Goal: Book appointment/travel/reservation

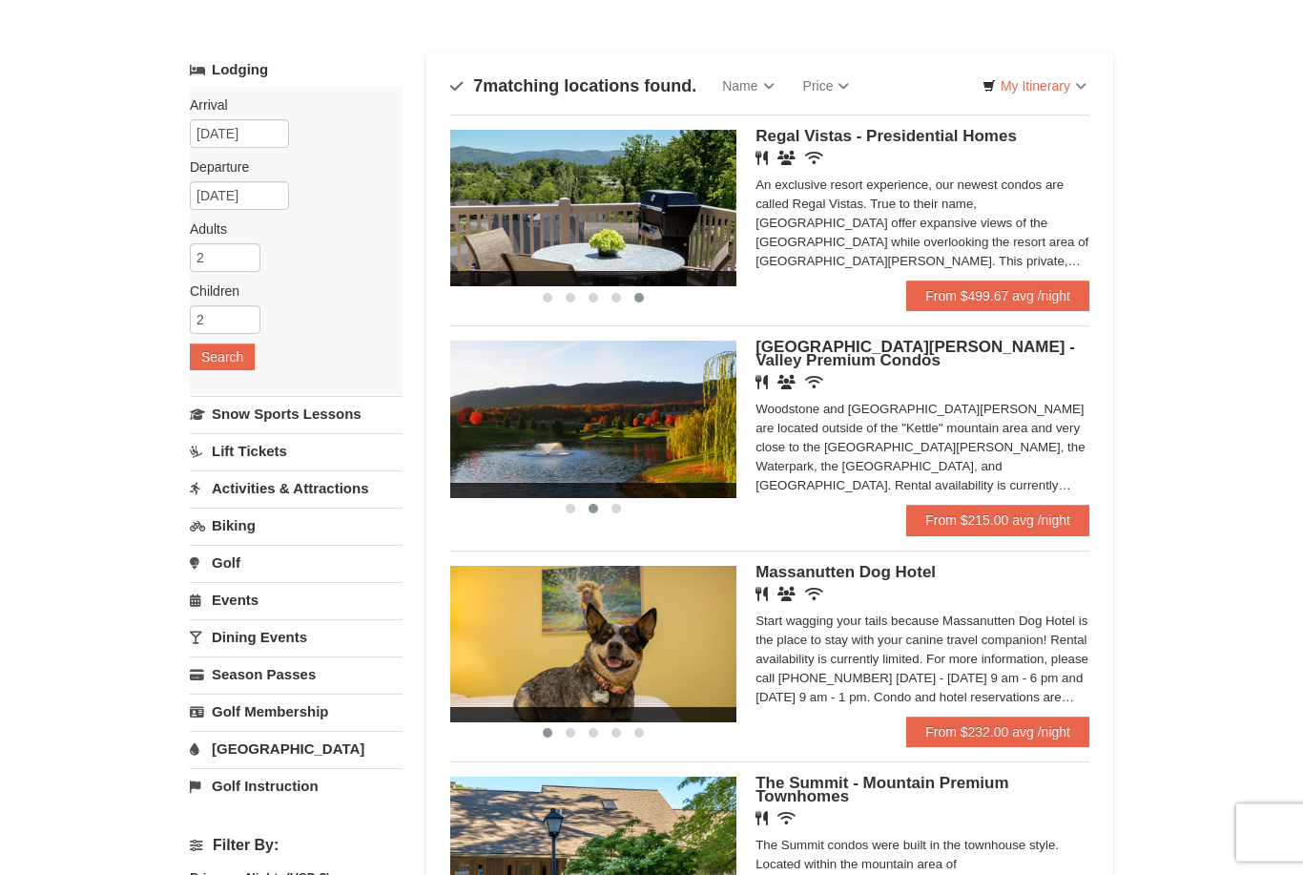
scroll to position [76, 0]
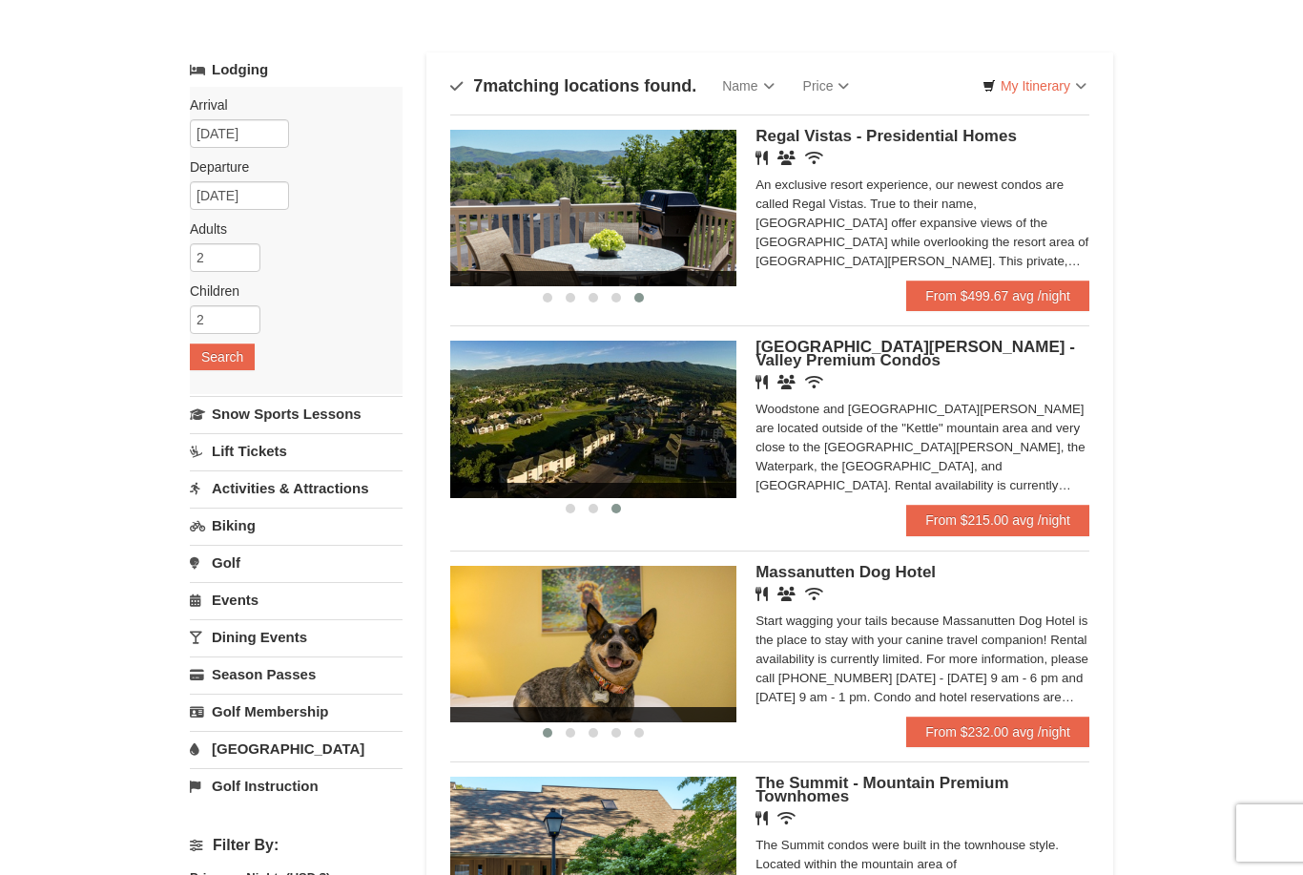
click at [706, 446] on img at bounding box center [593, 419] width 286 height 156
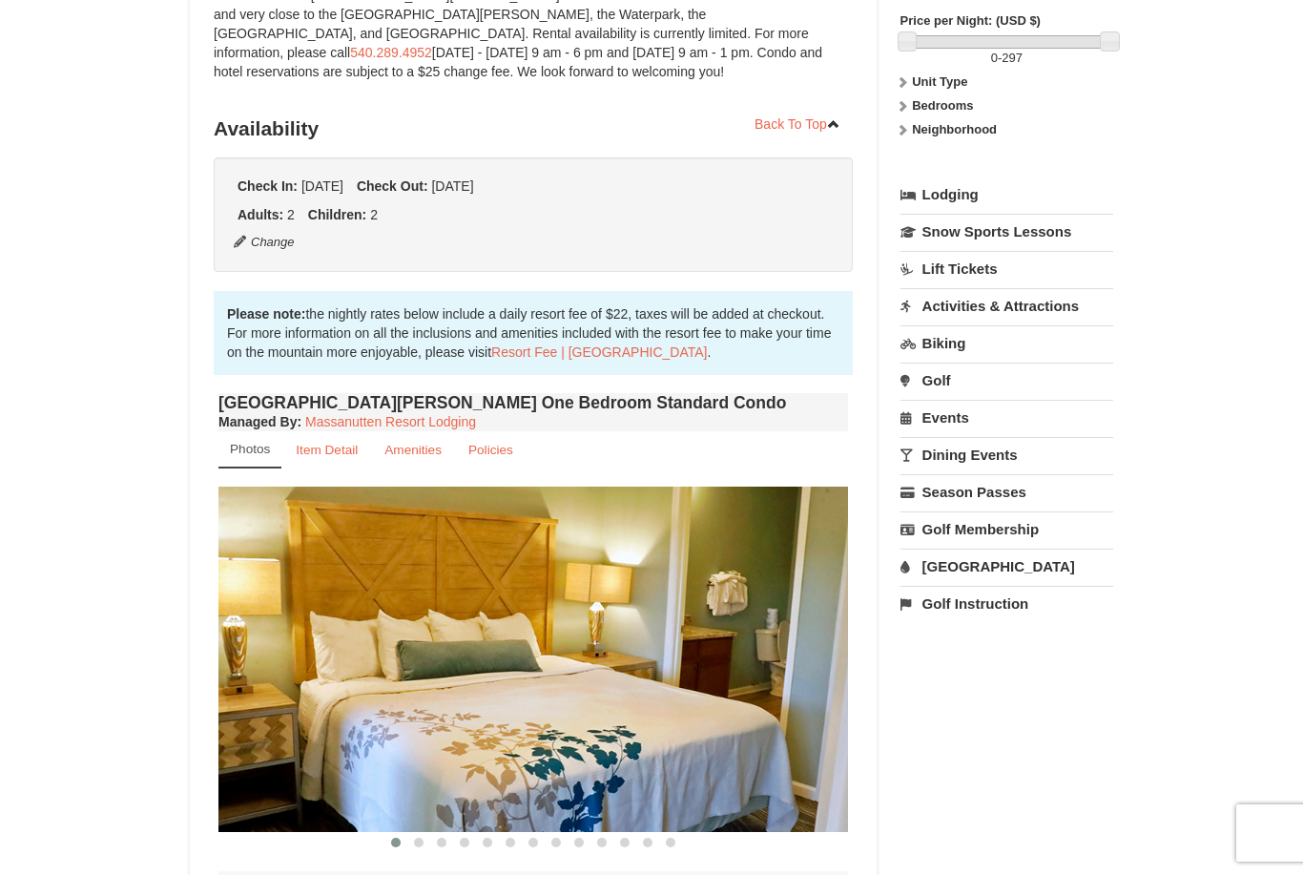
scroll to position [243, 0]
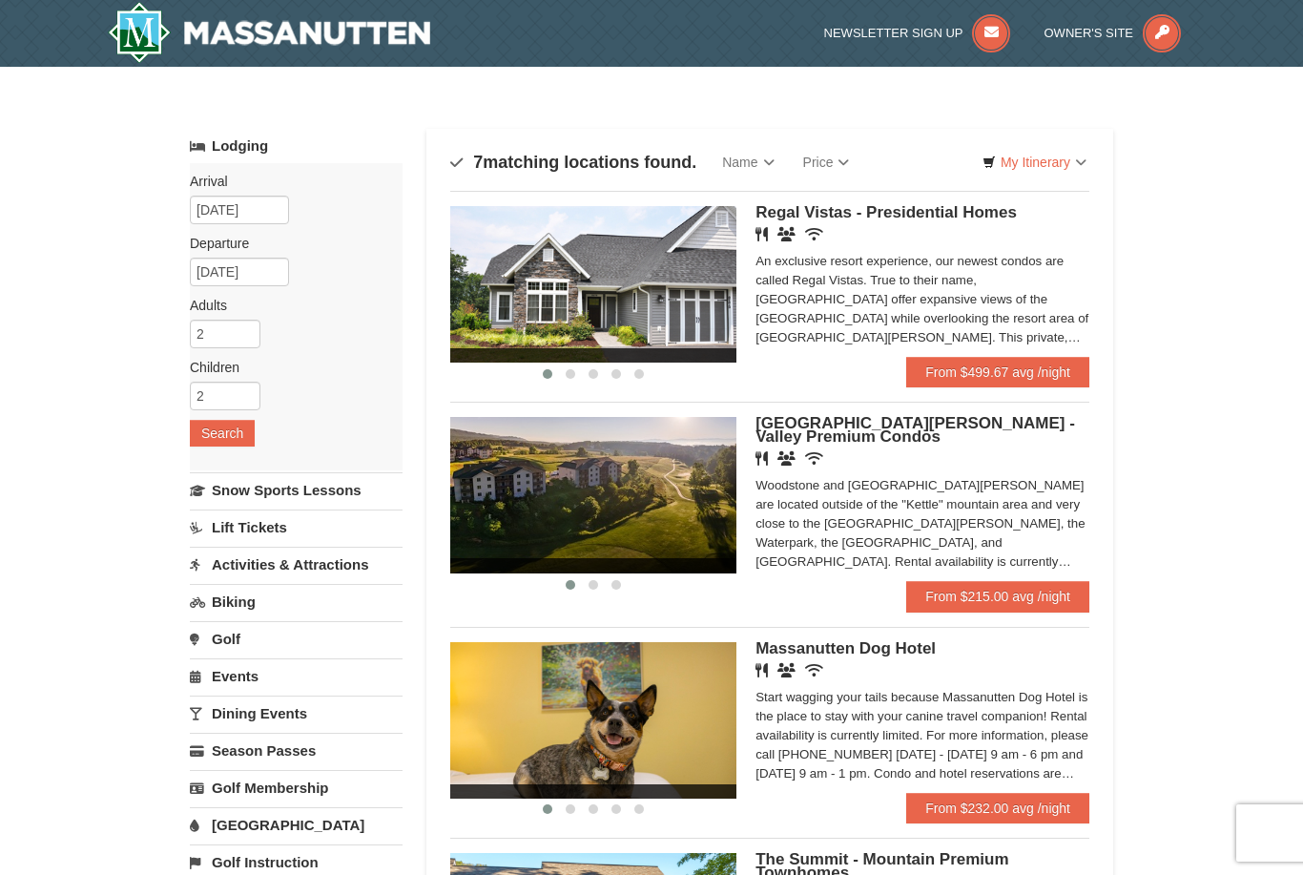
click at [894, 229] on div "Restaurant Banquet Facilities Wireless Internet (free)" at bounding box center [923, 234] width 334 height 19
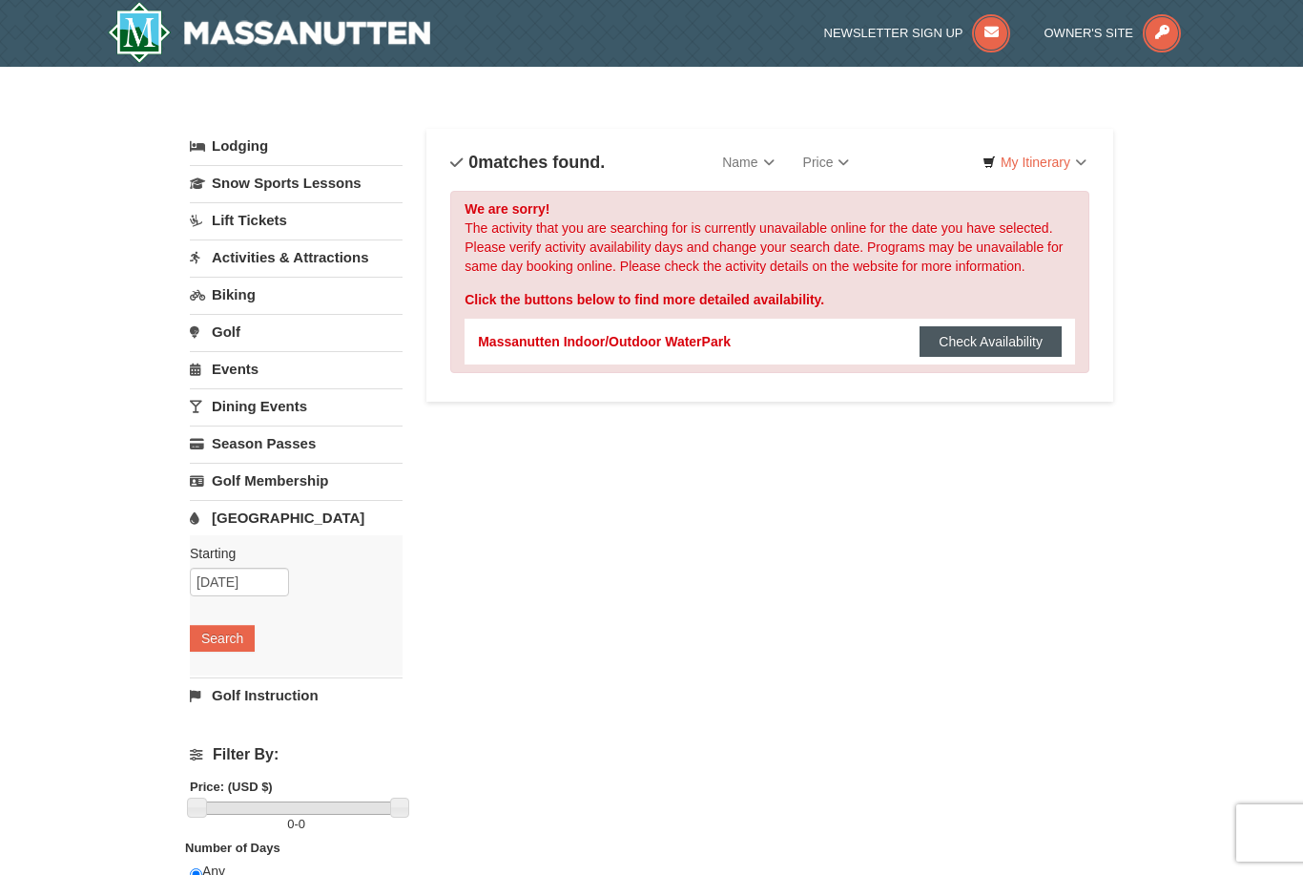
click at [997, 341] on button "Check Availability" at bounding box center [991, 341] width 142 height 31
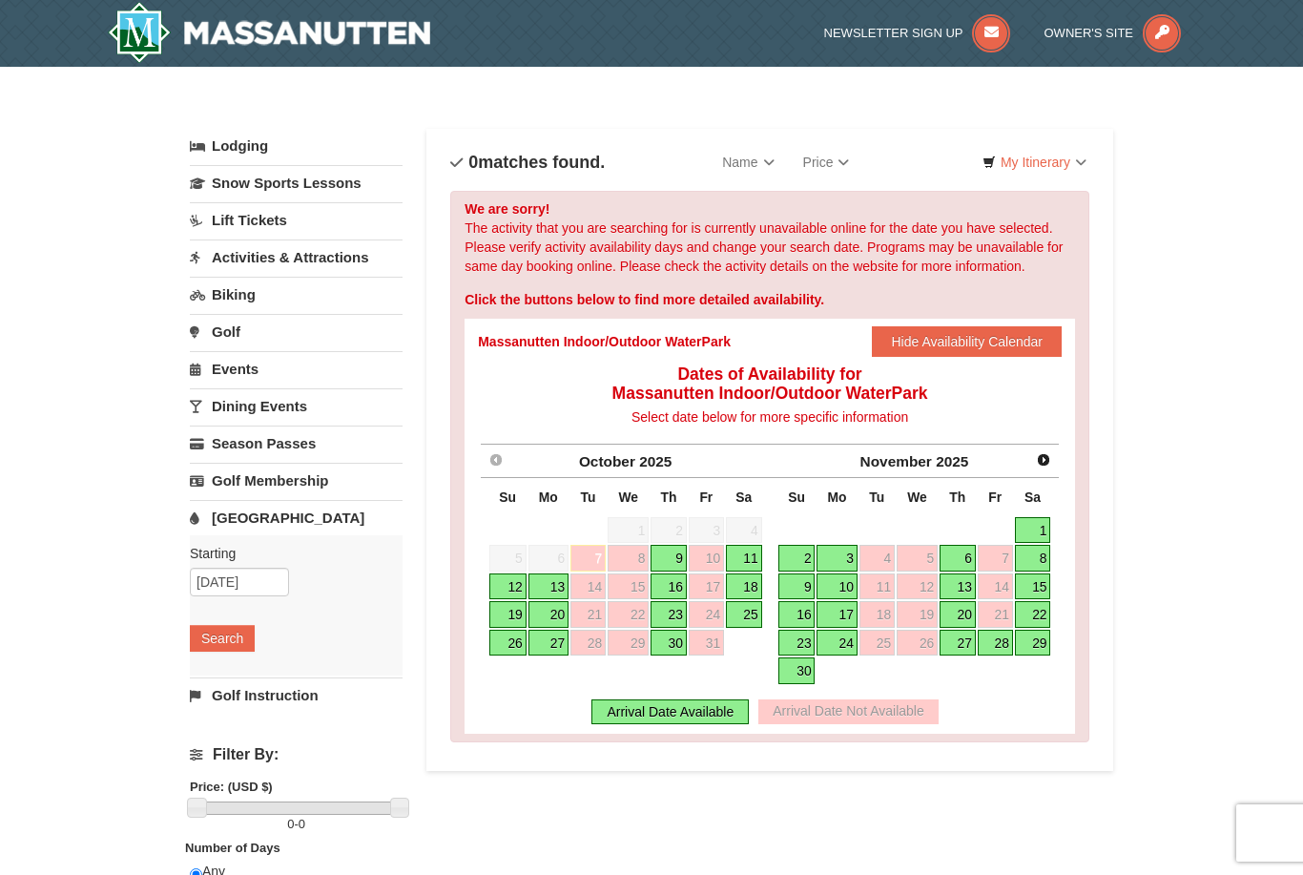
click at [747, 551] on link "11" at bounding box center [744, 558] width 36 height 27
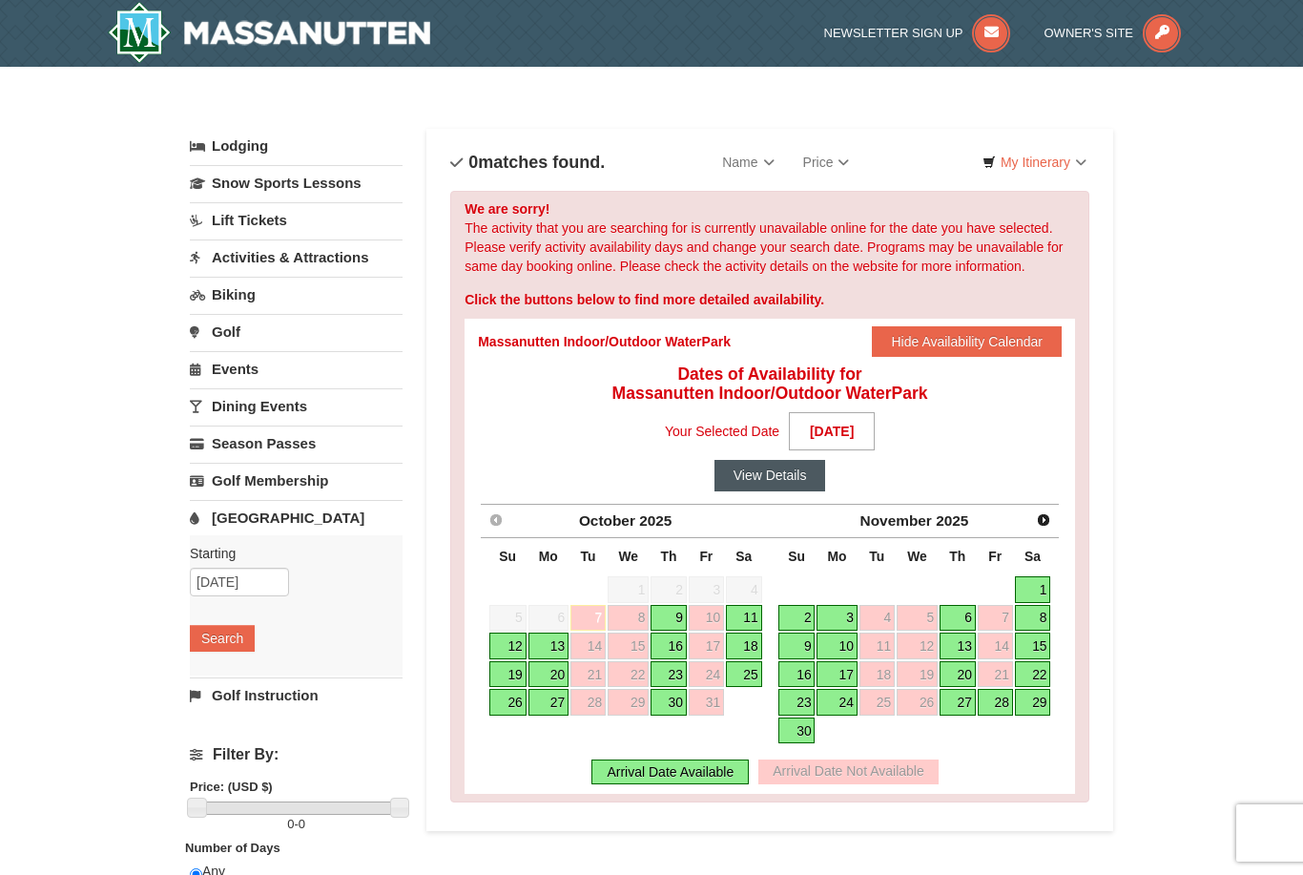
click at [786, 480] on button "View Details" at bounding box center [771, 475] width 112 height 31
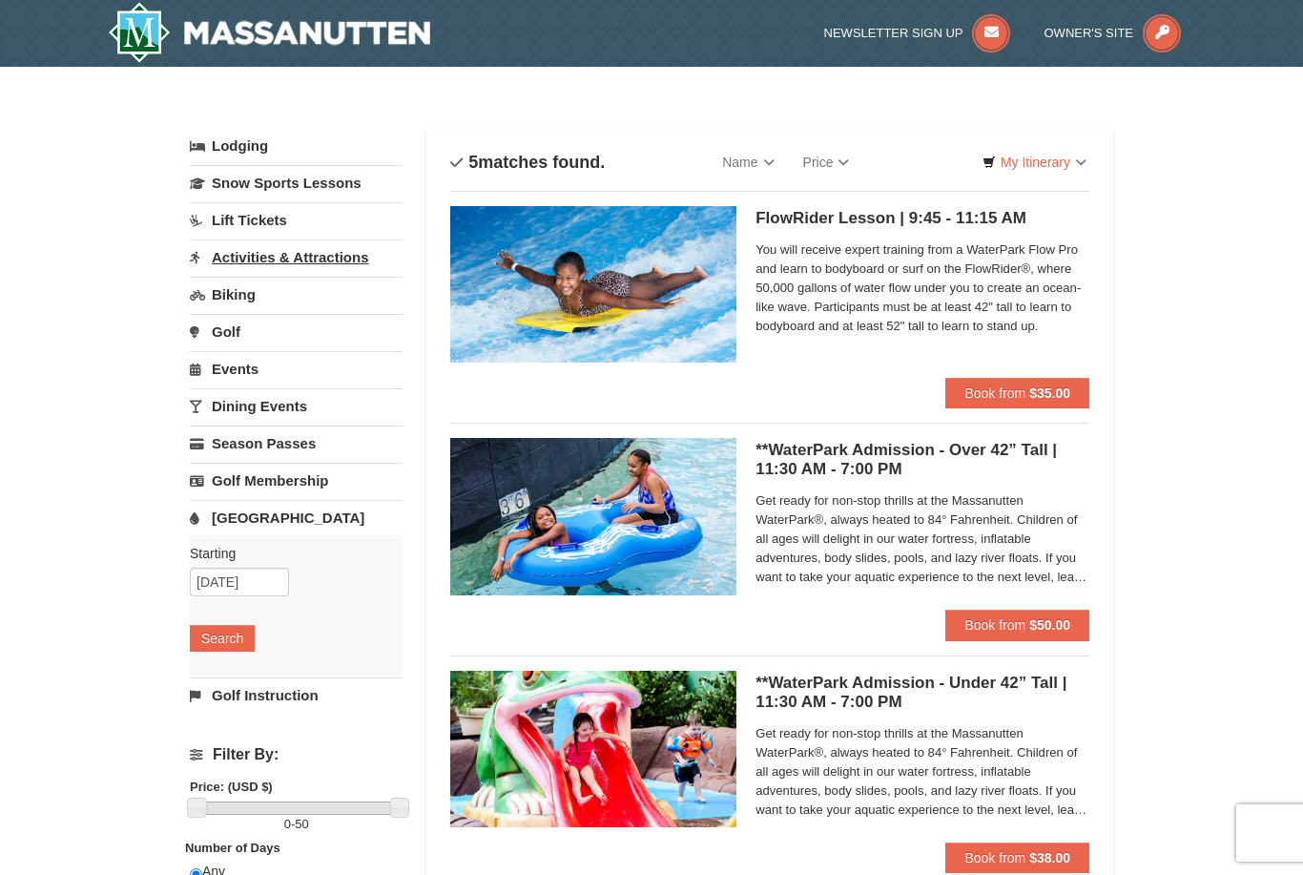
click at [364, 258] on link "Activities & Attractions" at bounding box center [296, 256] width 213 height 35
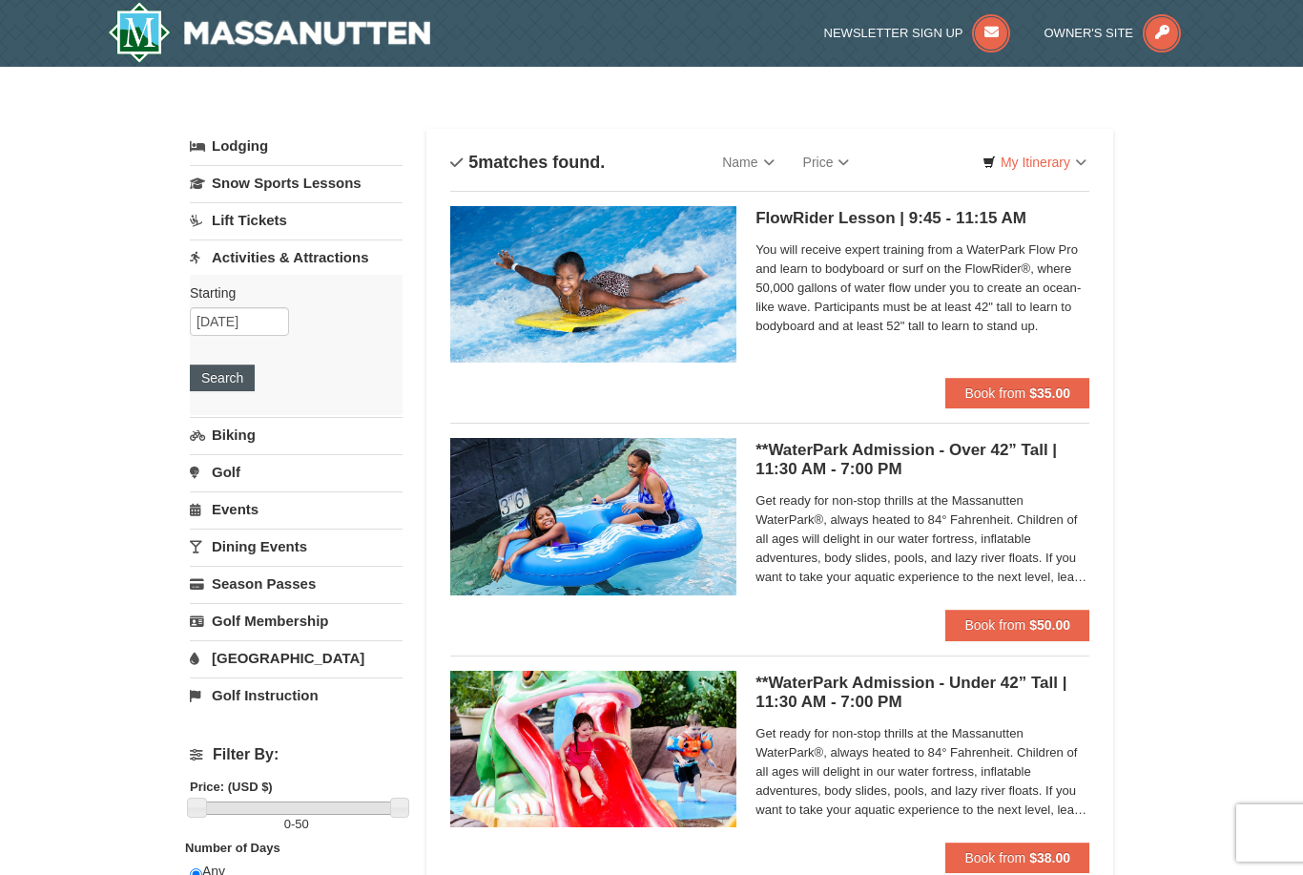
click at [238, 374] on button "Search" at bounding box center [222, 377] width 65 height 27
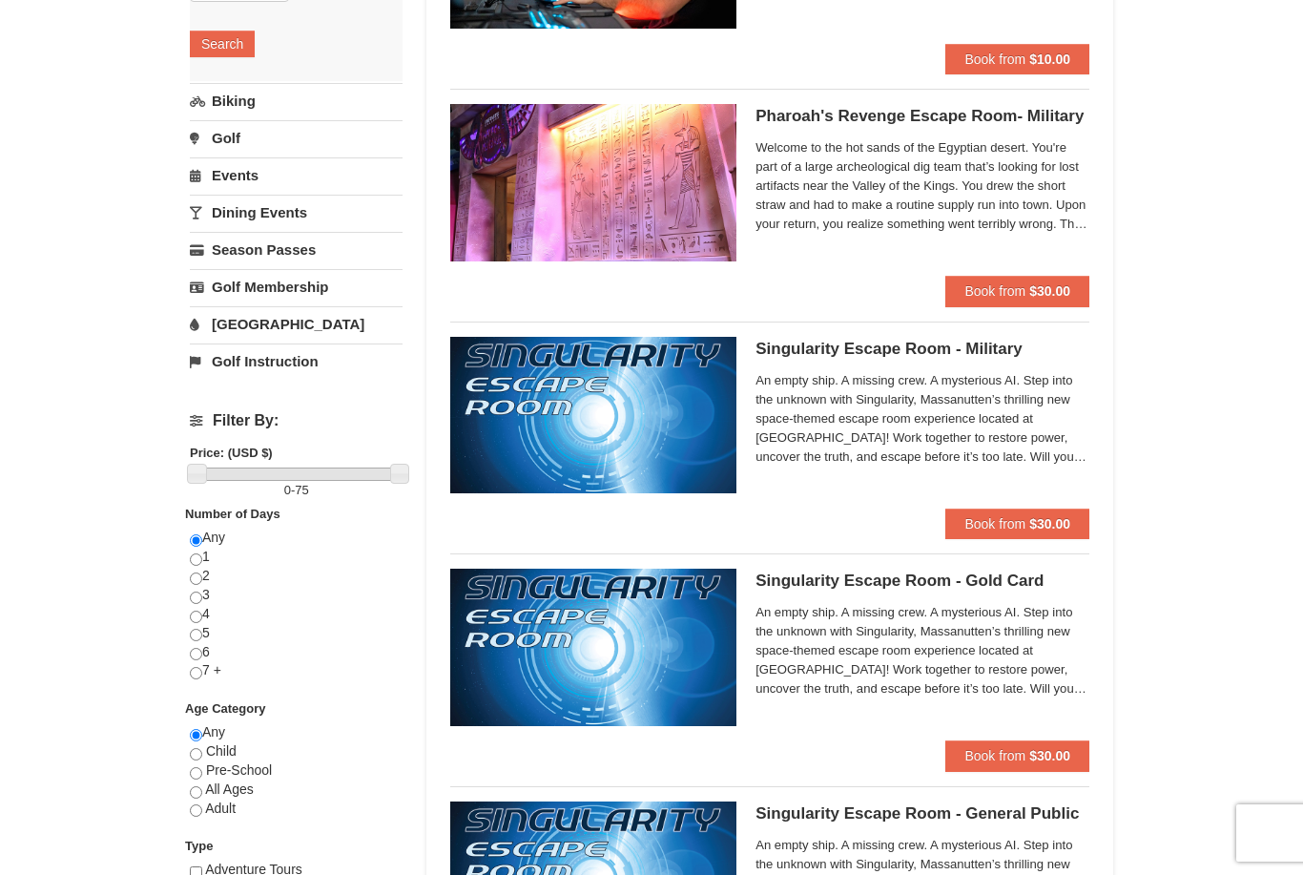
scroll to position [330, 0]
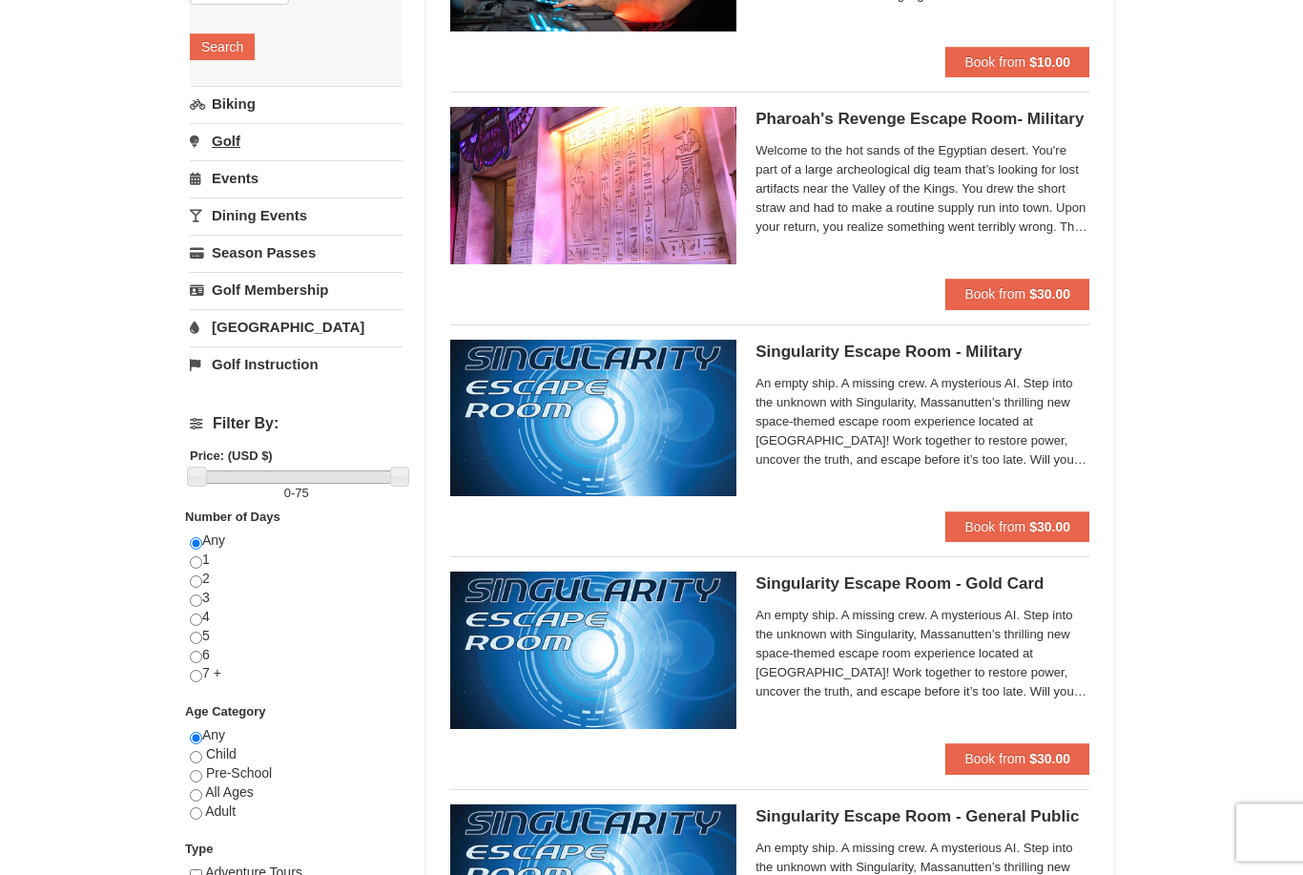
click at [345, 145] on link "Golf" at bounding box center [296, 141] width 213 height 35
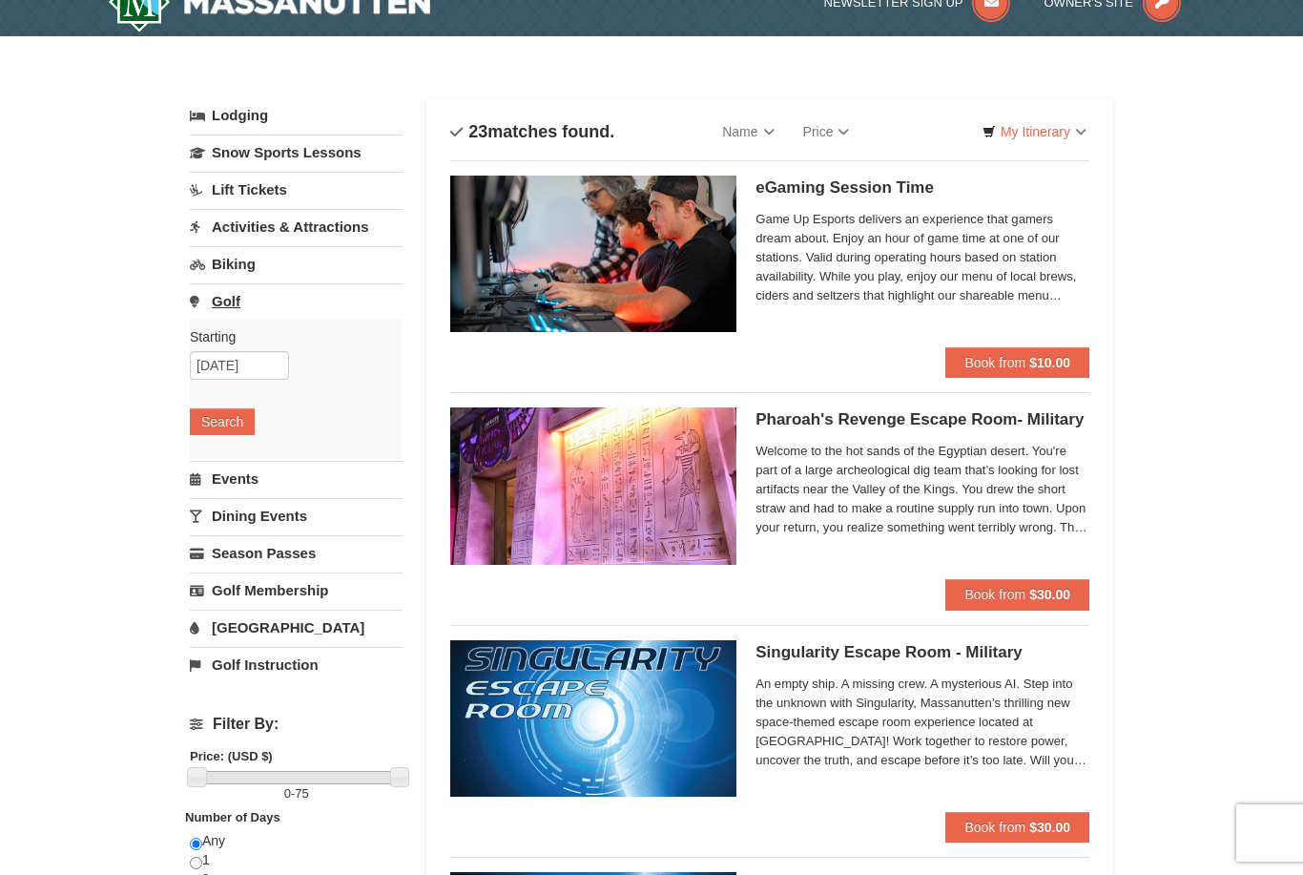
scroll to position [35, 0]
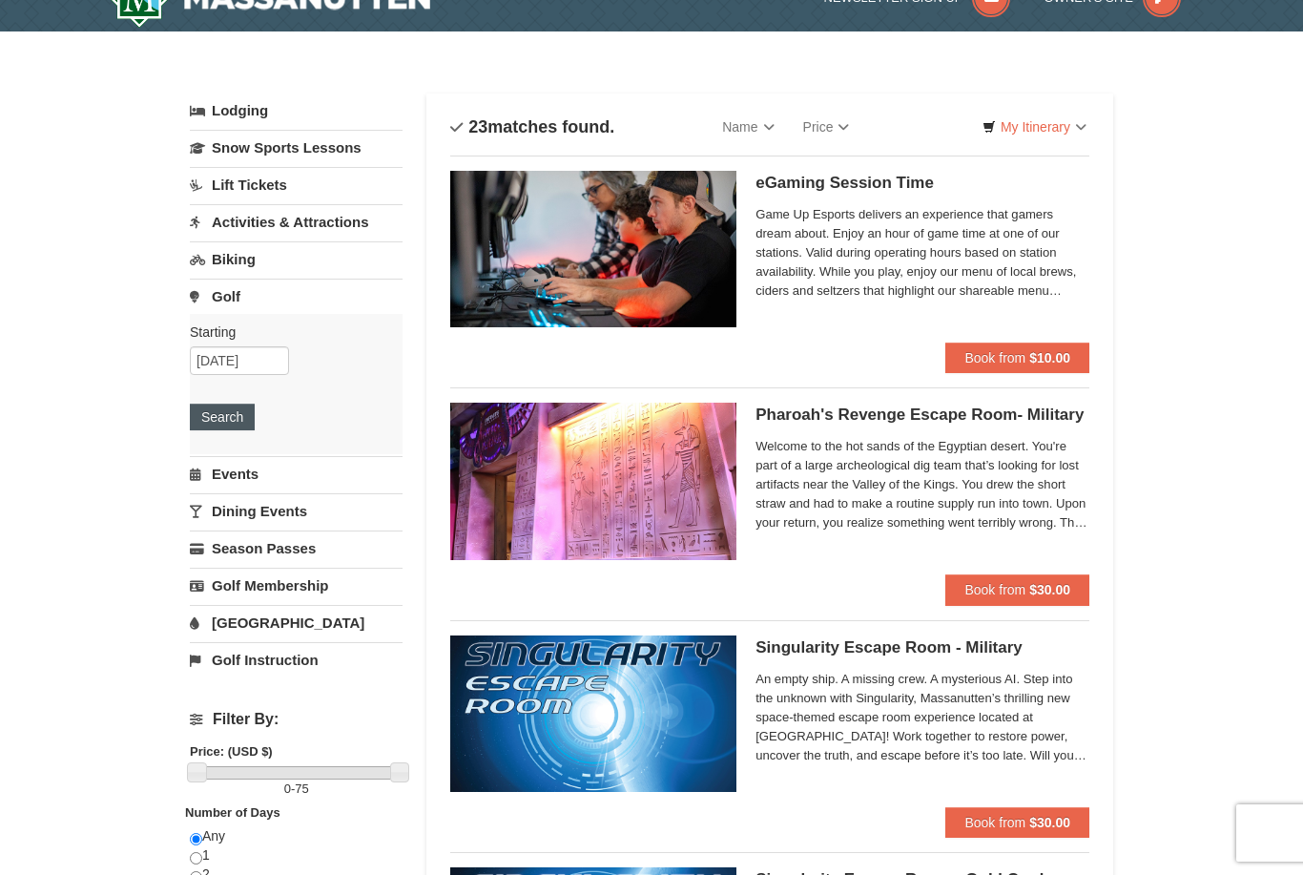
click at [238, 421] on button "Search" at bounding box center [222, 417] width 65 height 27
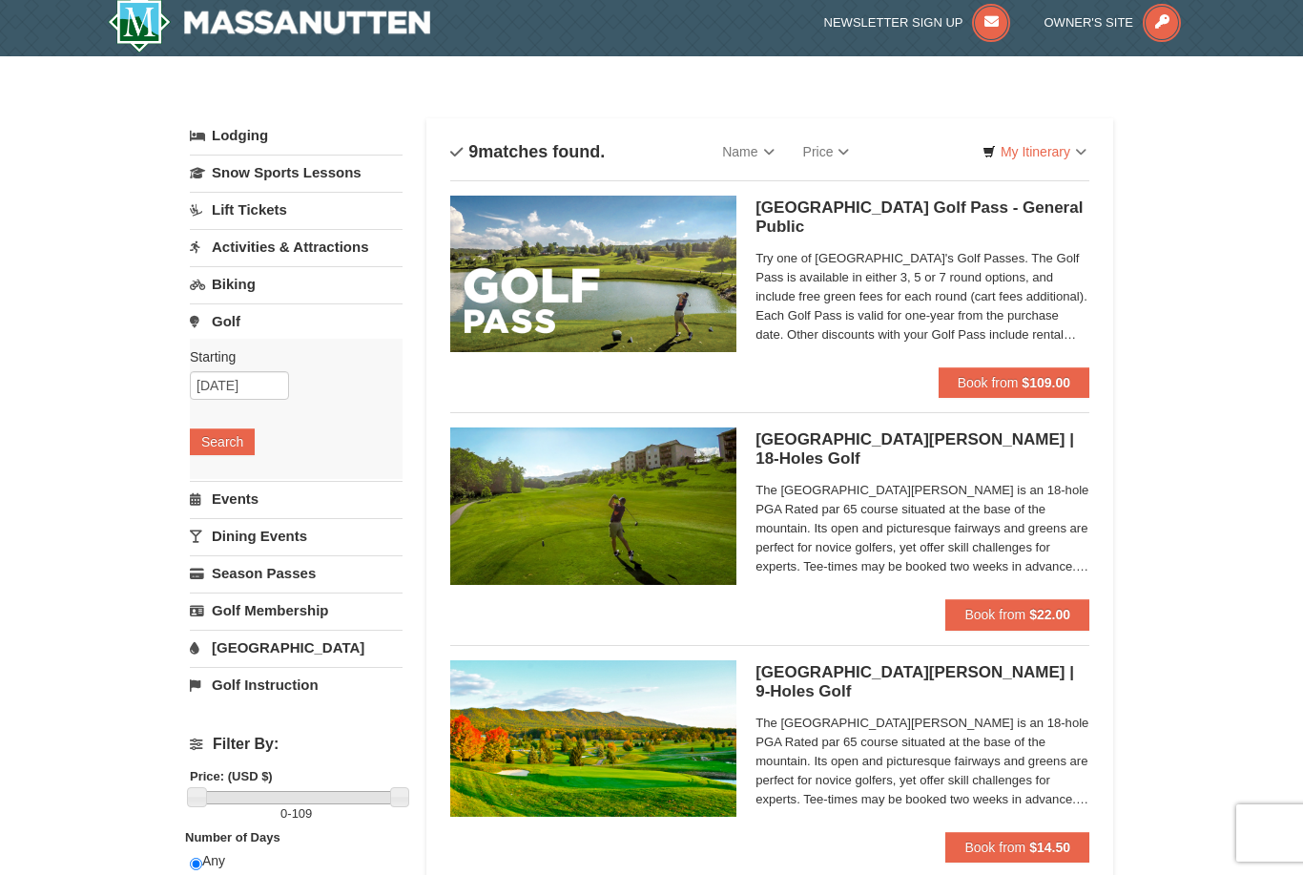
scroll to position [10, 0]
click at [362, 243] on link "Activities & Attractions" at bounding box center [296, 247] width 213 height 35
click at [352, 433] on link "Biking" at bounding box center [296, 423] width 213 height 35
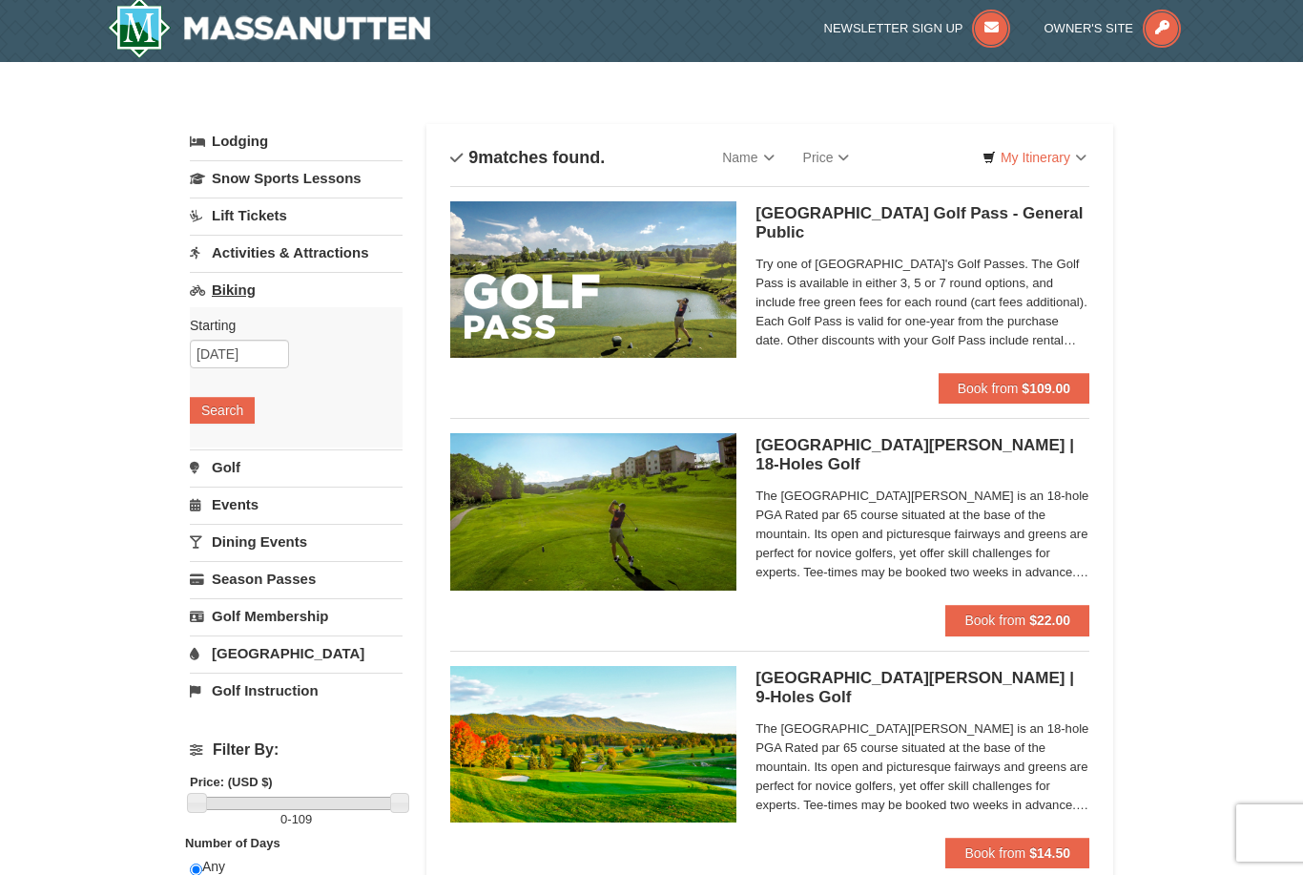
scroll to position [6, 0]
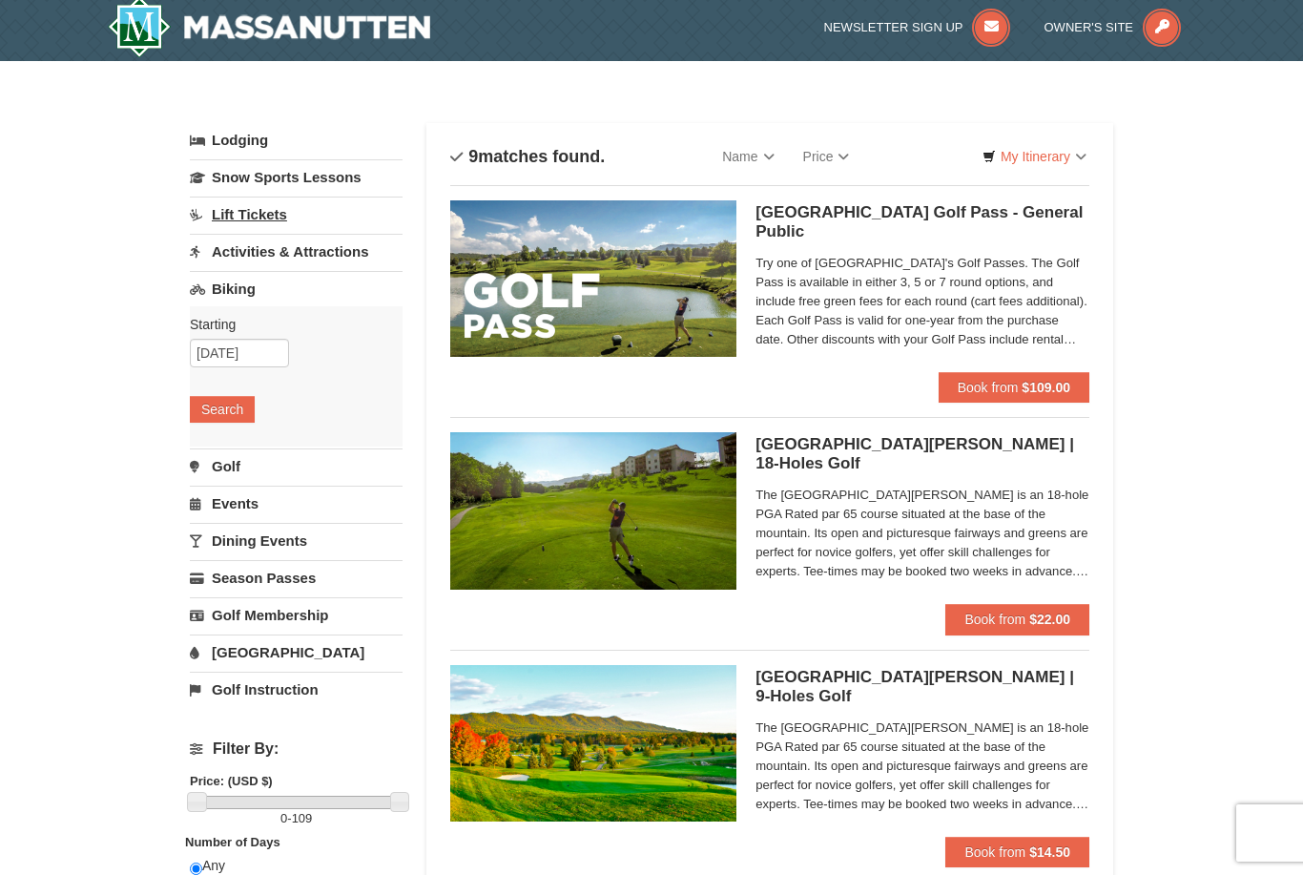
click at [272, 217] on link "Lift Tickets" at bounding box center [296, 214] width 213 height 35
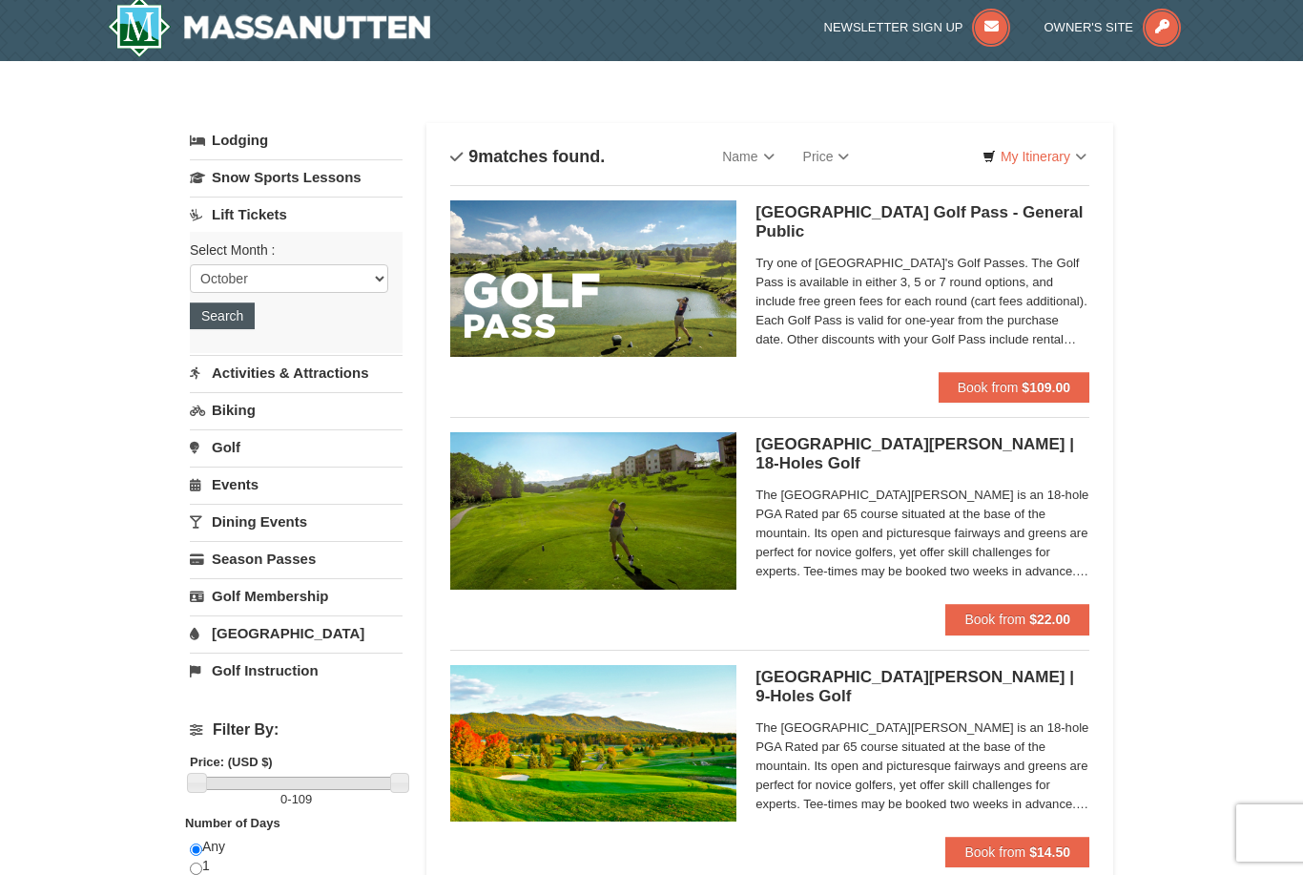
click at [251, 322] on button "Search" at bounding box center [222, 315] width 65 height 27
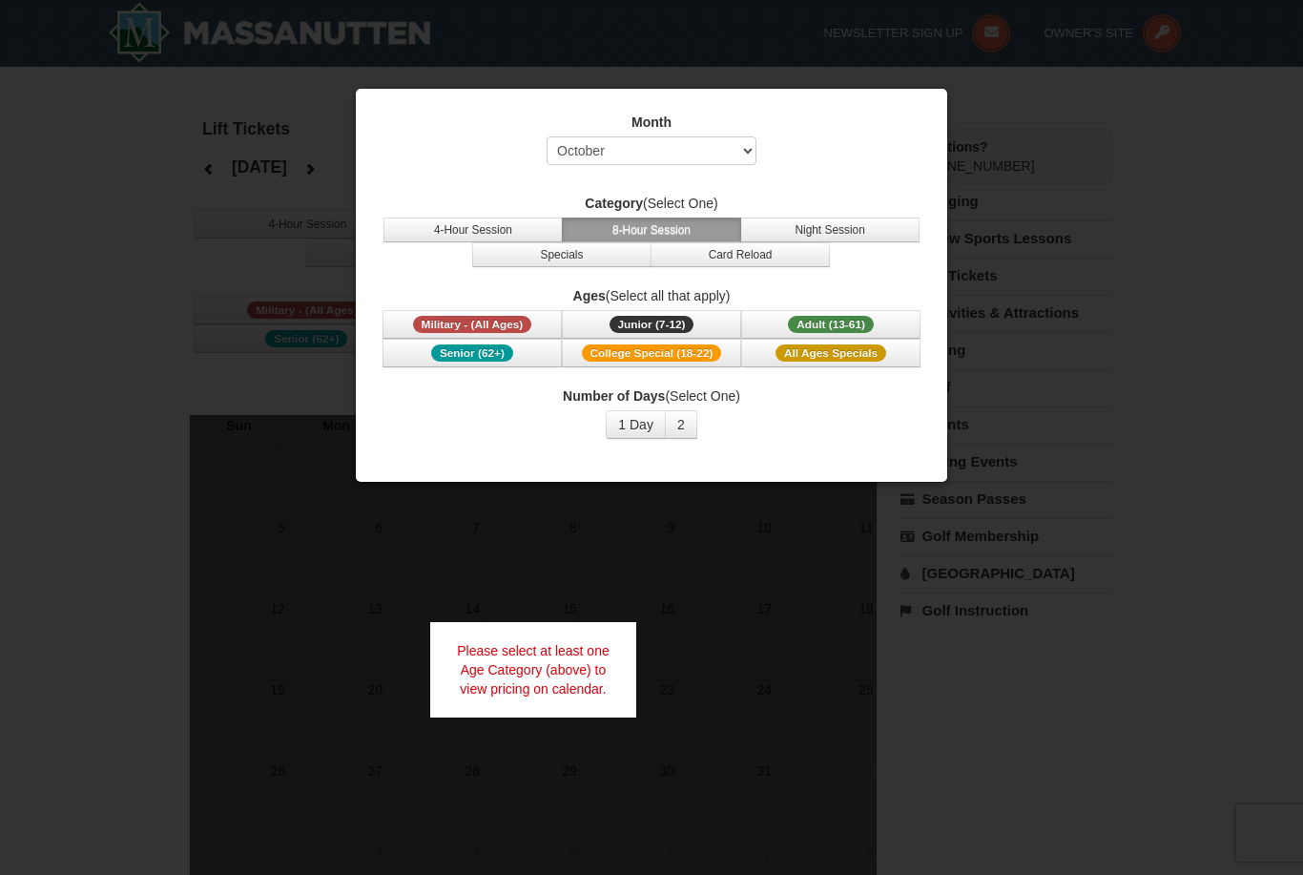
select select "10"
click at [196, 516] on div at bounding box center [651, 437] width 1303 height 875
click at [915, 158] on div "Month Select October November December January February March April May June Ju…" at bounding box center [652, 144] width 544 height 62
click at [644, 432] on button "1 Day" at bounding box center [636, 424] width 60 height 29
click at [516, 325] on span "Military - (All Ages)" at bounding box center [472, 324] width 119 height 17
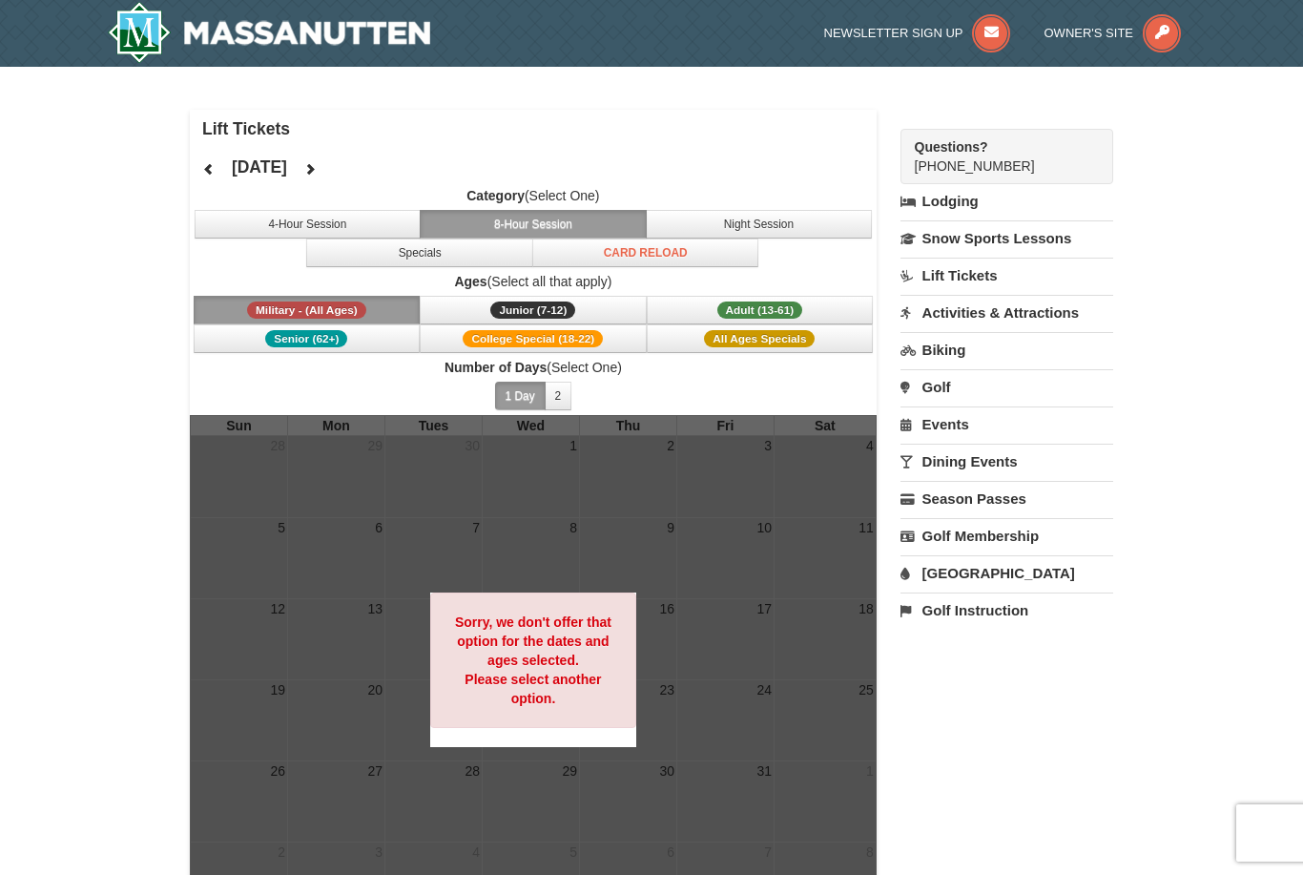
scroll to position [31, 0]
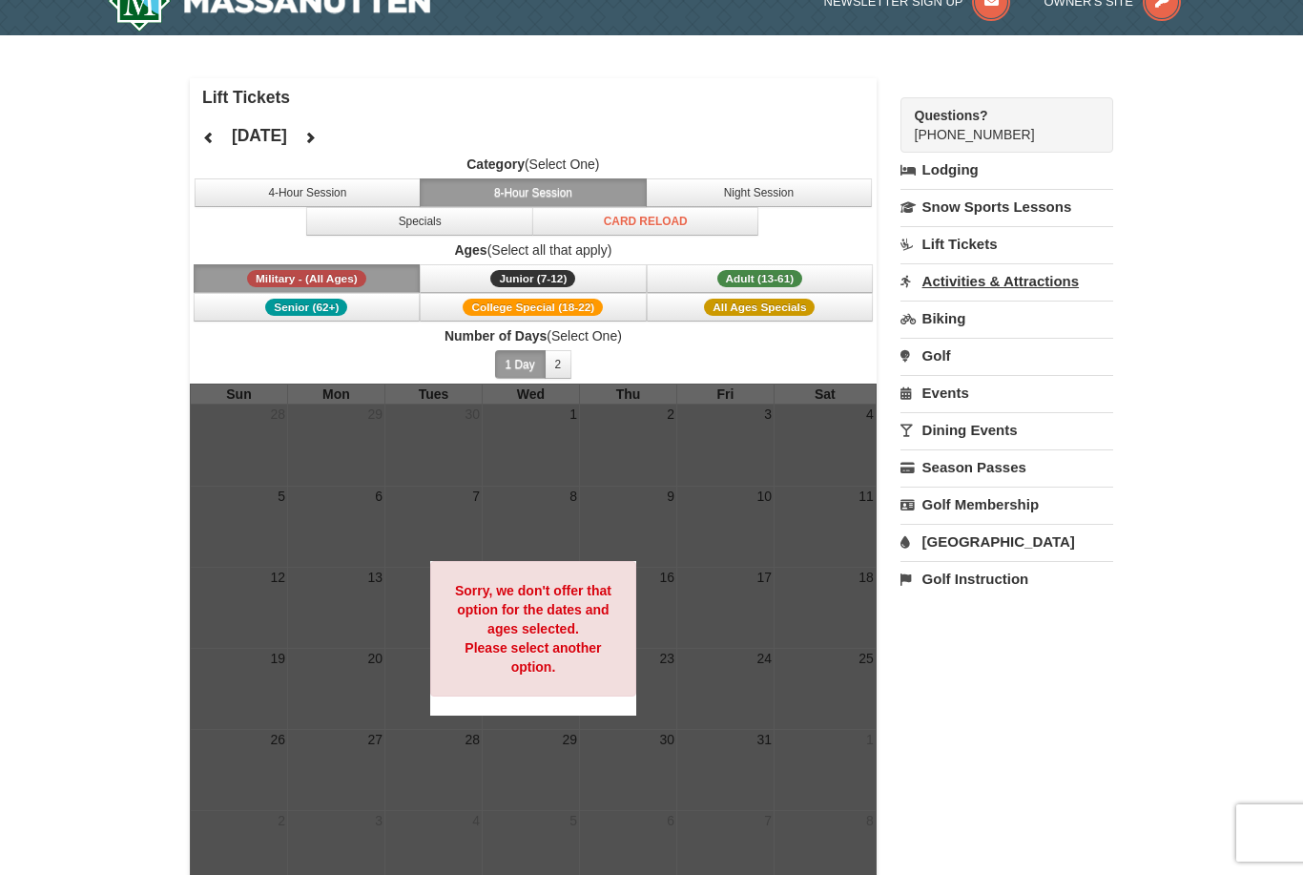
click at [1025, 290] on link "Activities & Attractions" at bounding box center [1007, 280] width 213 height 35
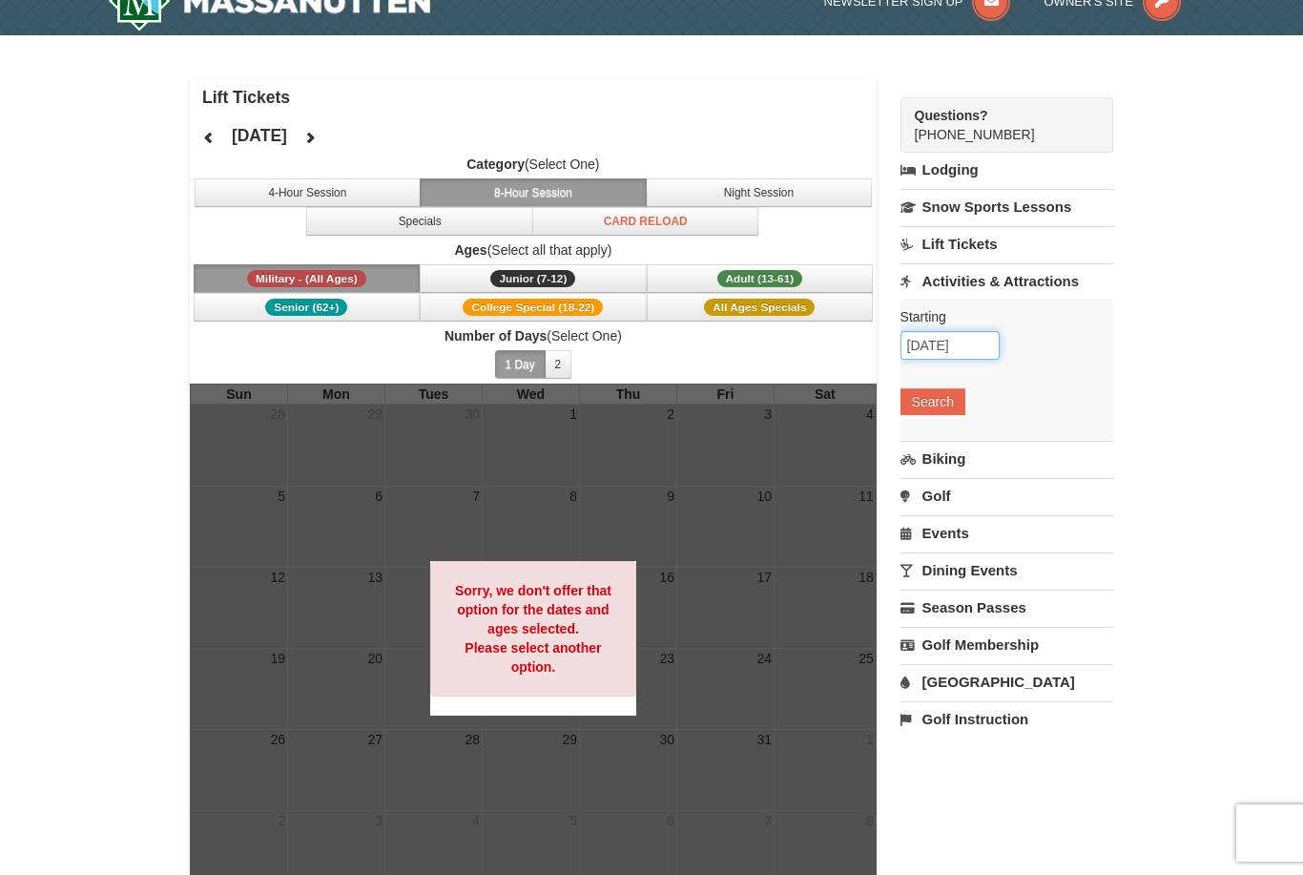
click at [974, 349] on input "[DATE]" at bounding box center [950, 345] width 99 height 29
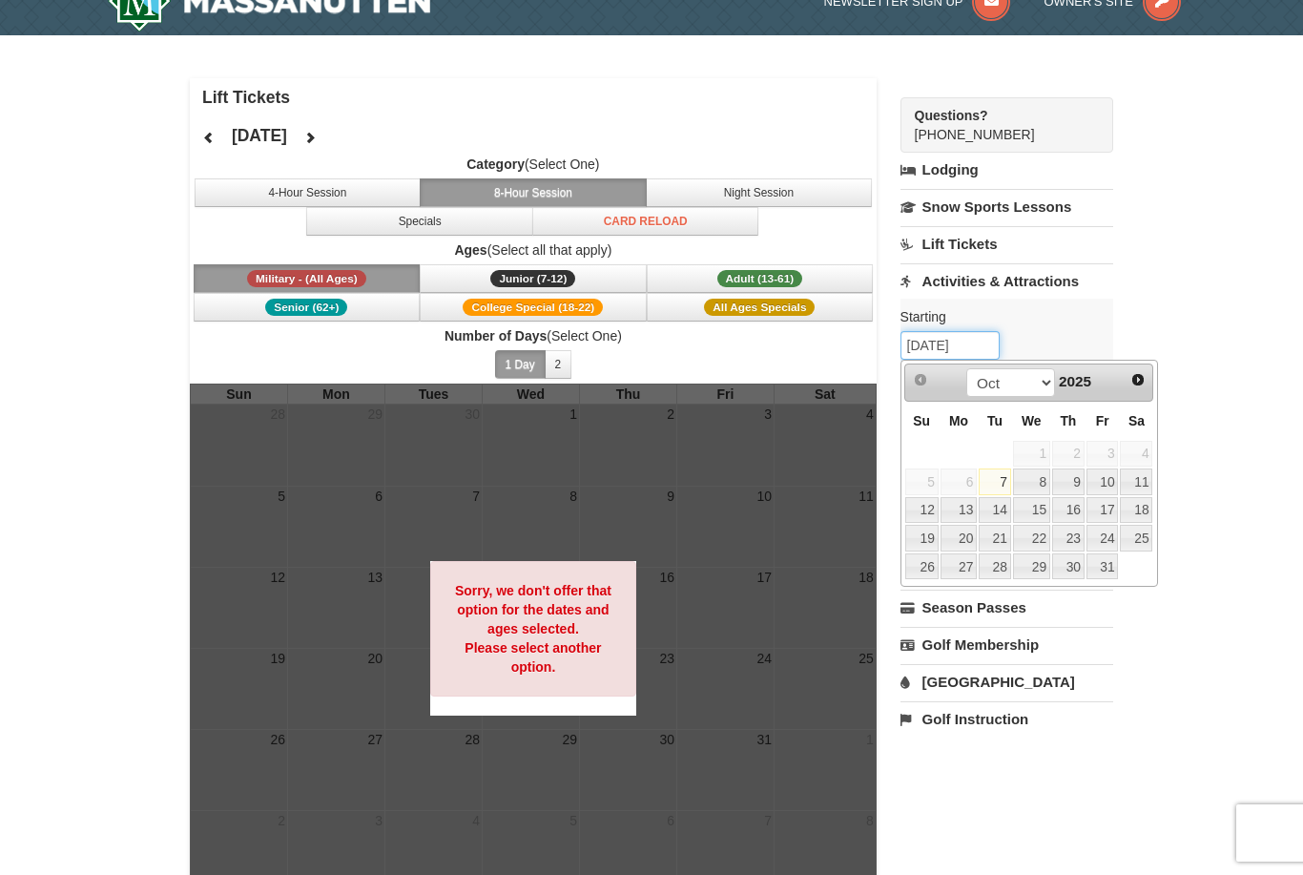
scroll to position [0, 0]
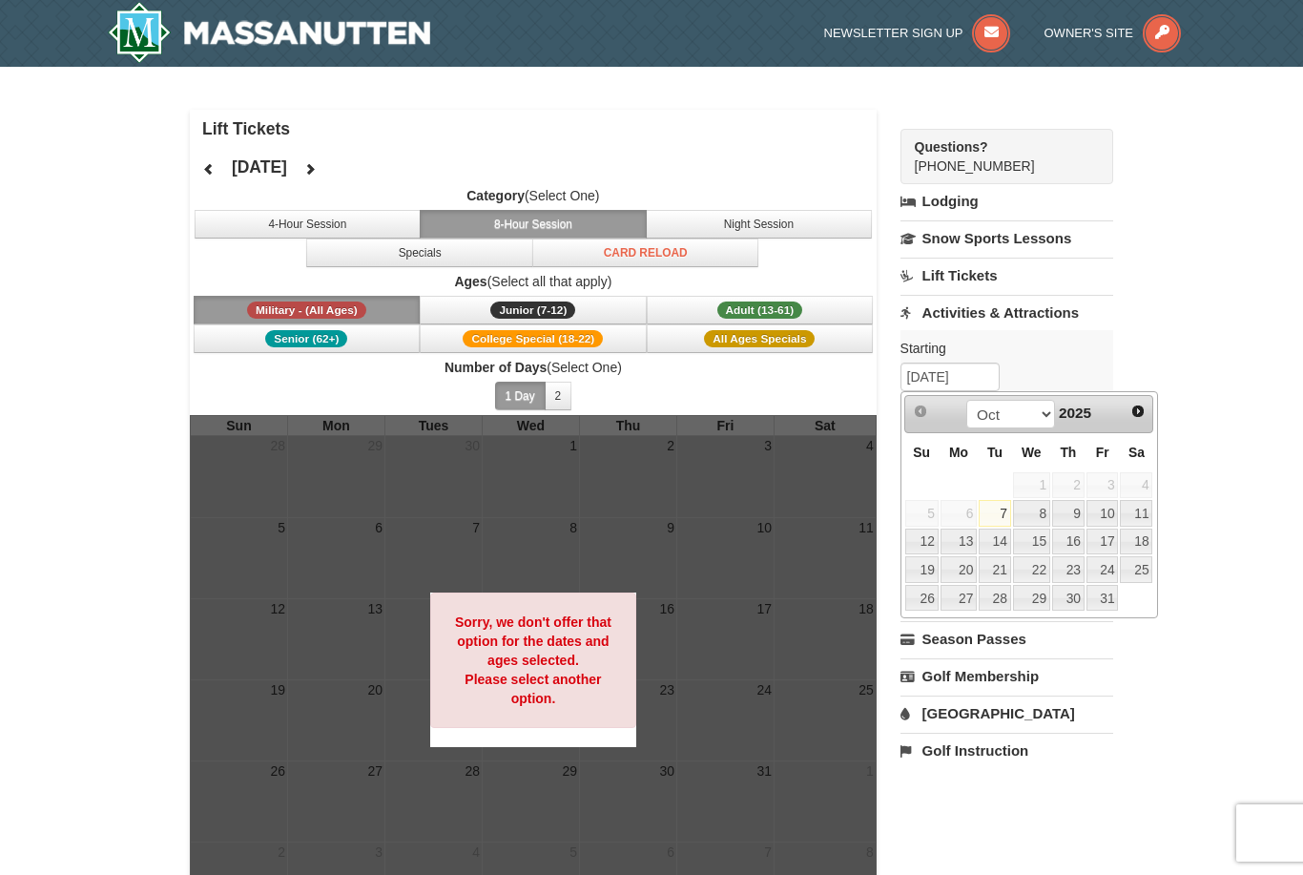
click at [346, 41] on img at bounding box center [269, 32] width 322 height 61
